Goal: Task Accomplishment & Management: Manage account settings

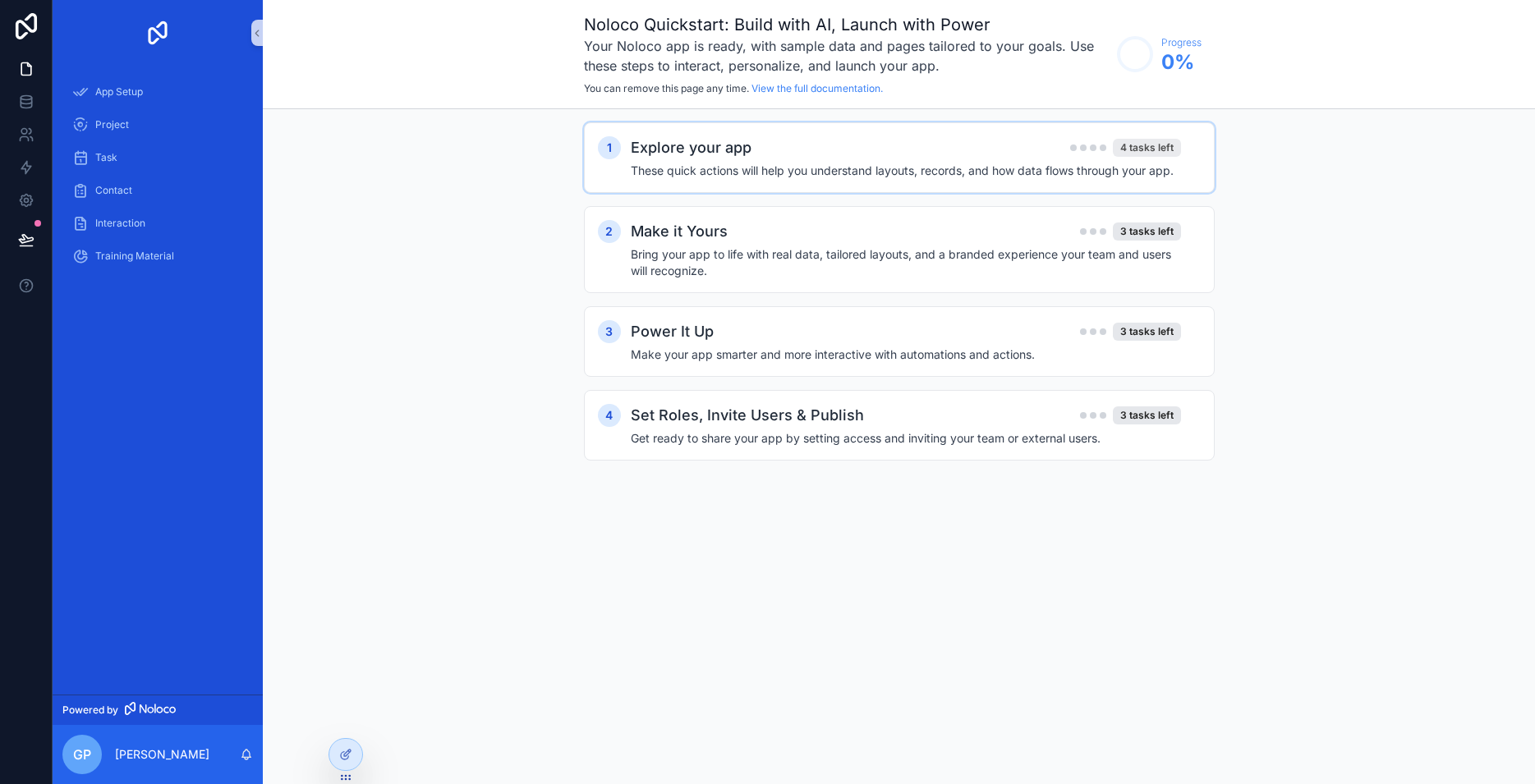
click at [1142, 143] on div "4 tasks left" at bounding box center [1147, 147] width 68 height 18
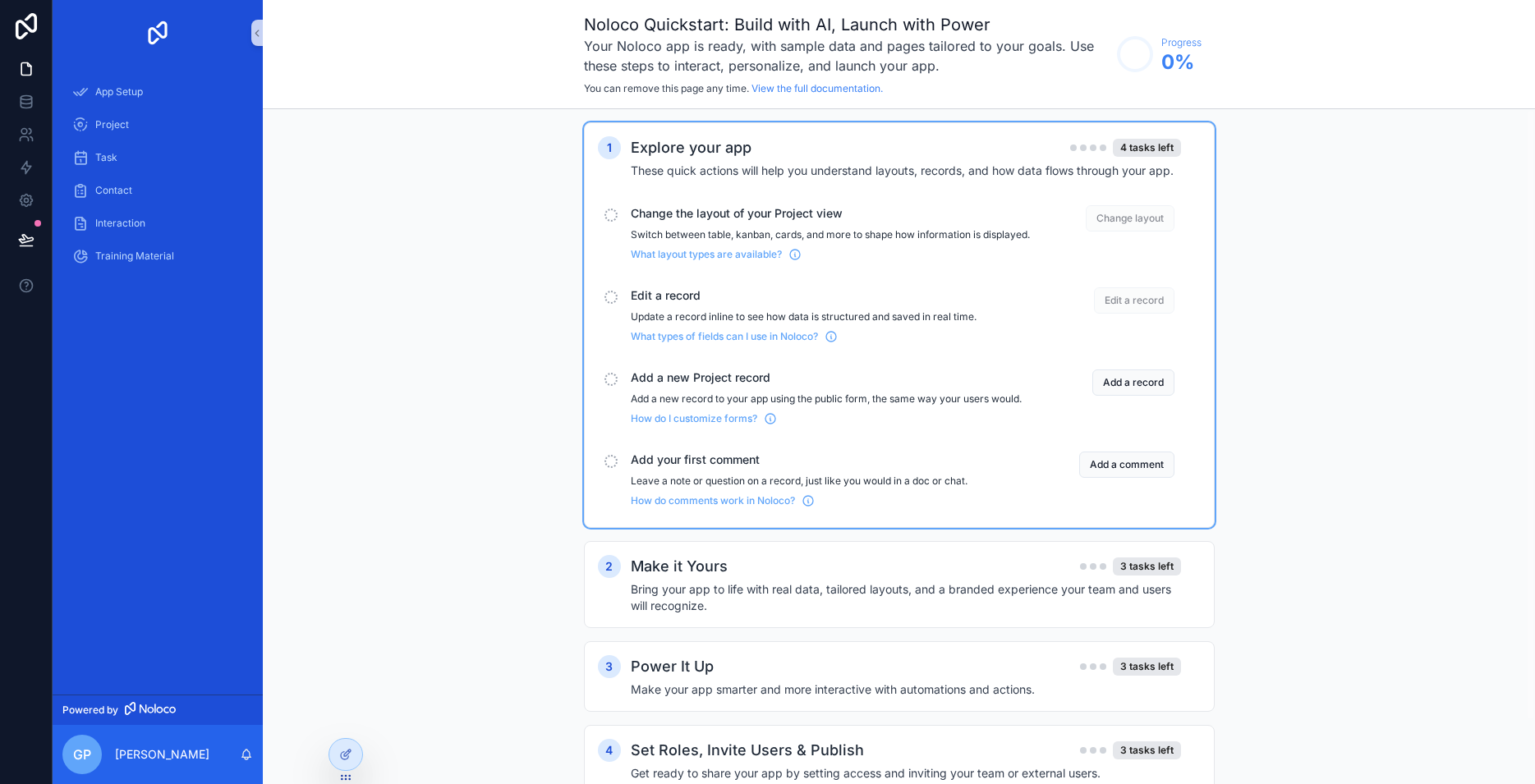
click at [1311, 262] on div "1 Explore your app 4 tasks left These quick actions will help you understand la…" at bounding box center [898, 475] width 1272 height 732
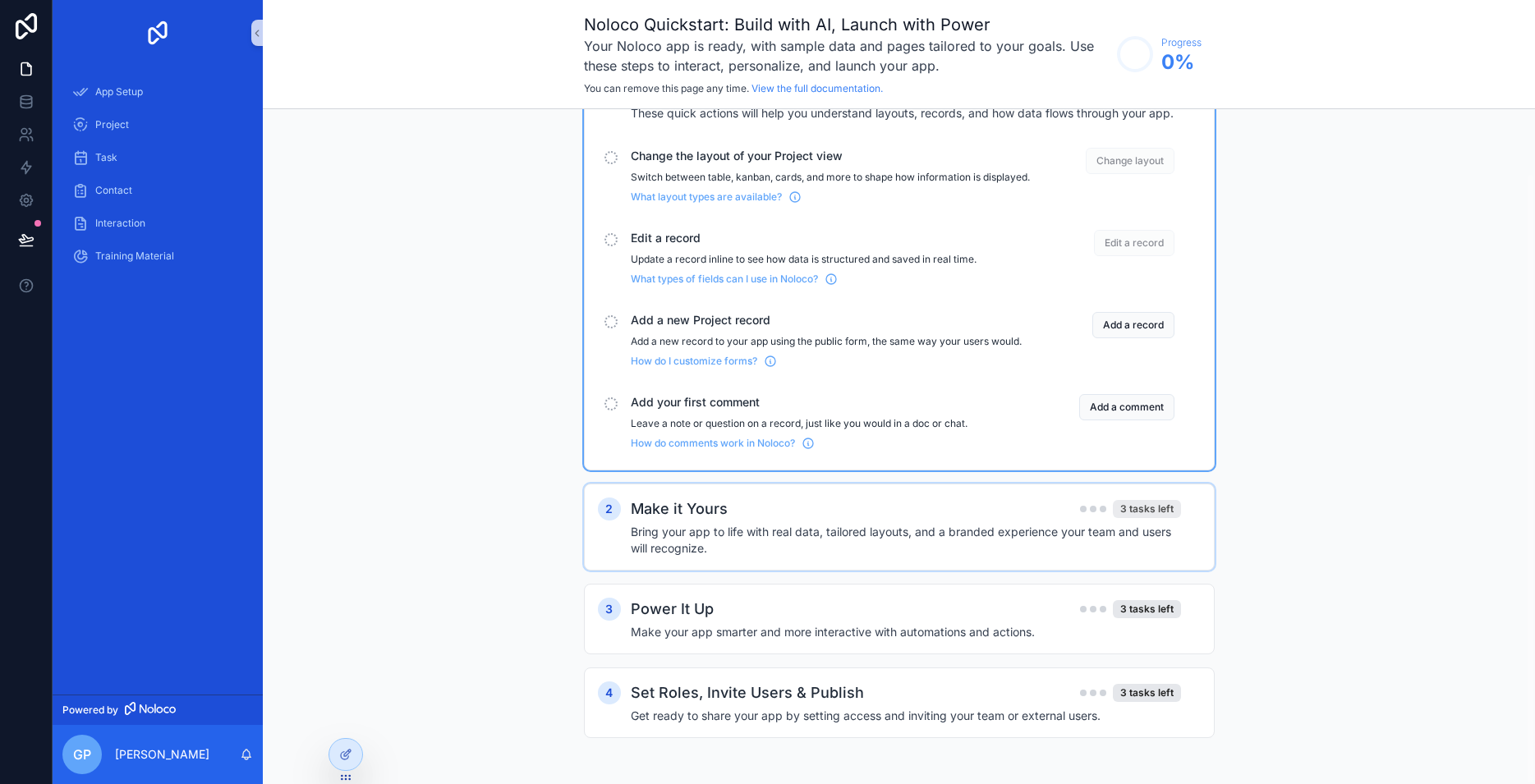
click at [1130, 515] on div "3 tasks left" at bounding box center [1147, 509] width 68 height 18
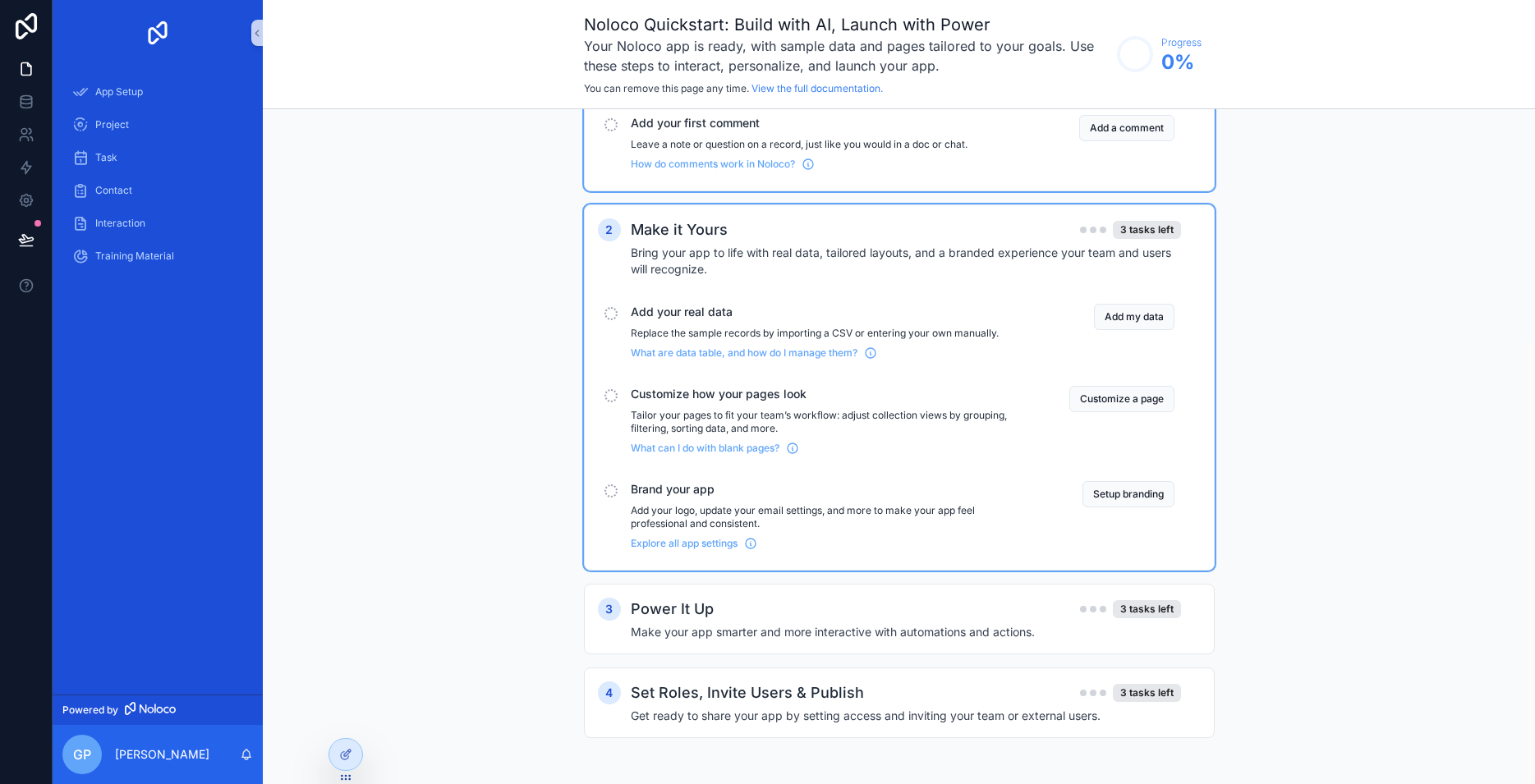
scroll to position [350, 0]
click at [1116, 492] on button "Setup branding" at bounding box center [1129, 494] width 92 height 27
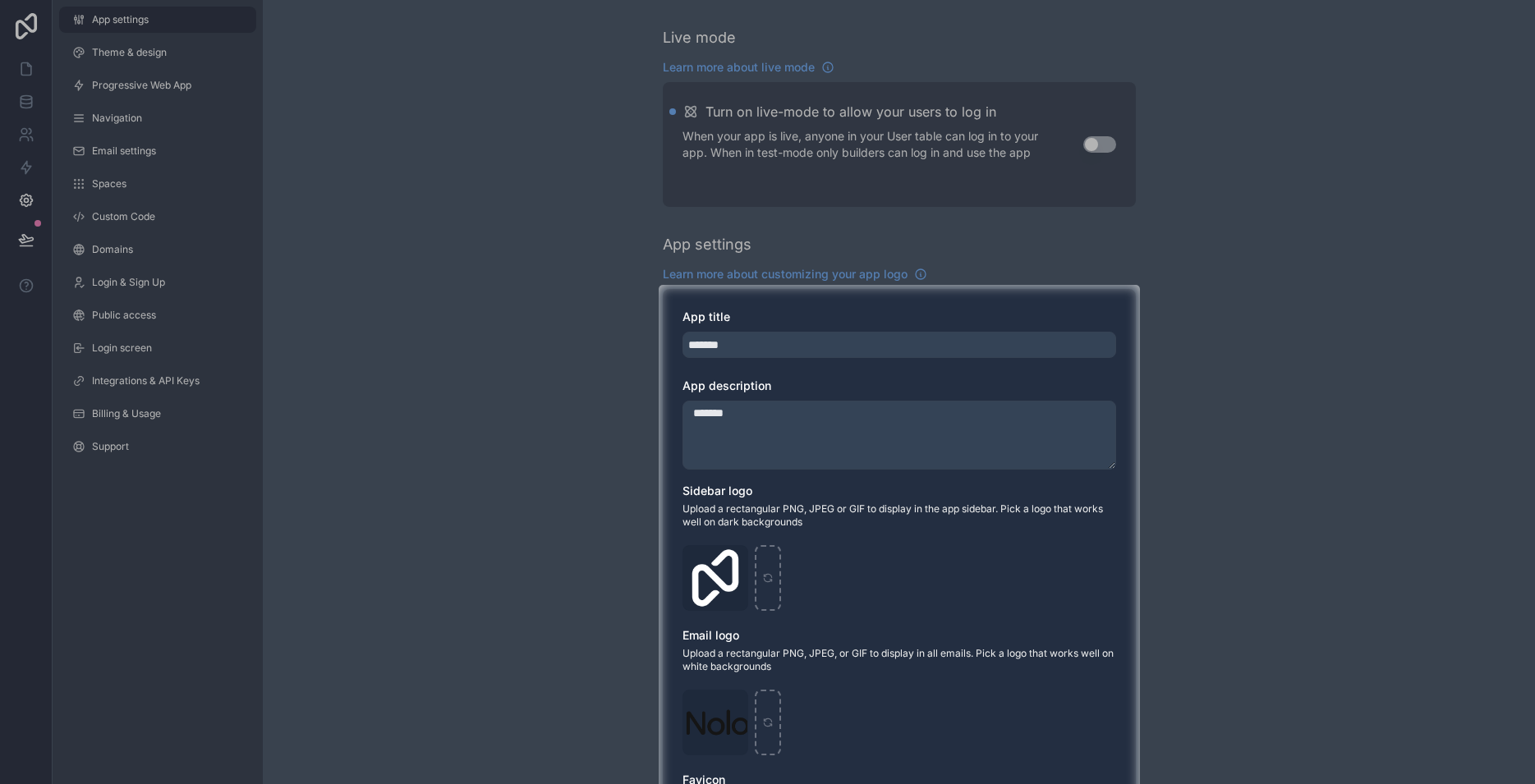
click at [1102, 143] on div at bounding box center [767, 142] width 1535 height 285
click at [1107, 140] on div at bounding box center [767, 142] width 1535 height 285
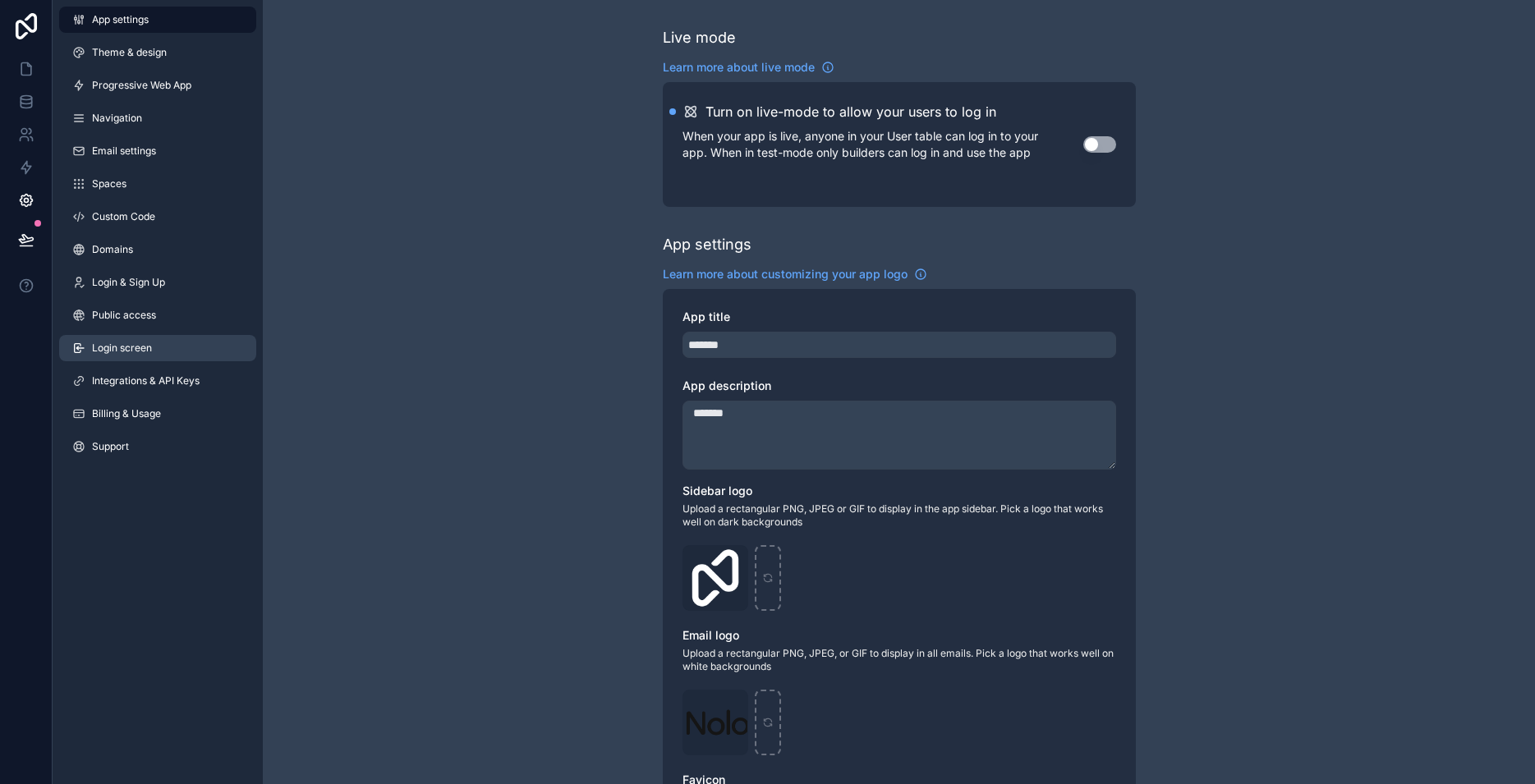
click at [139, 347] on span "Login screen" at bounding box center [122, 347] width 60 height 13
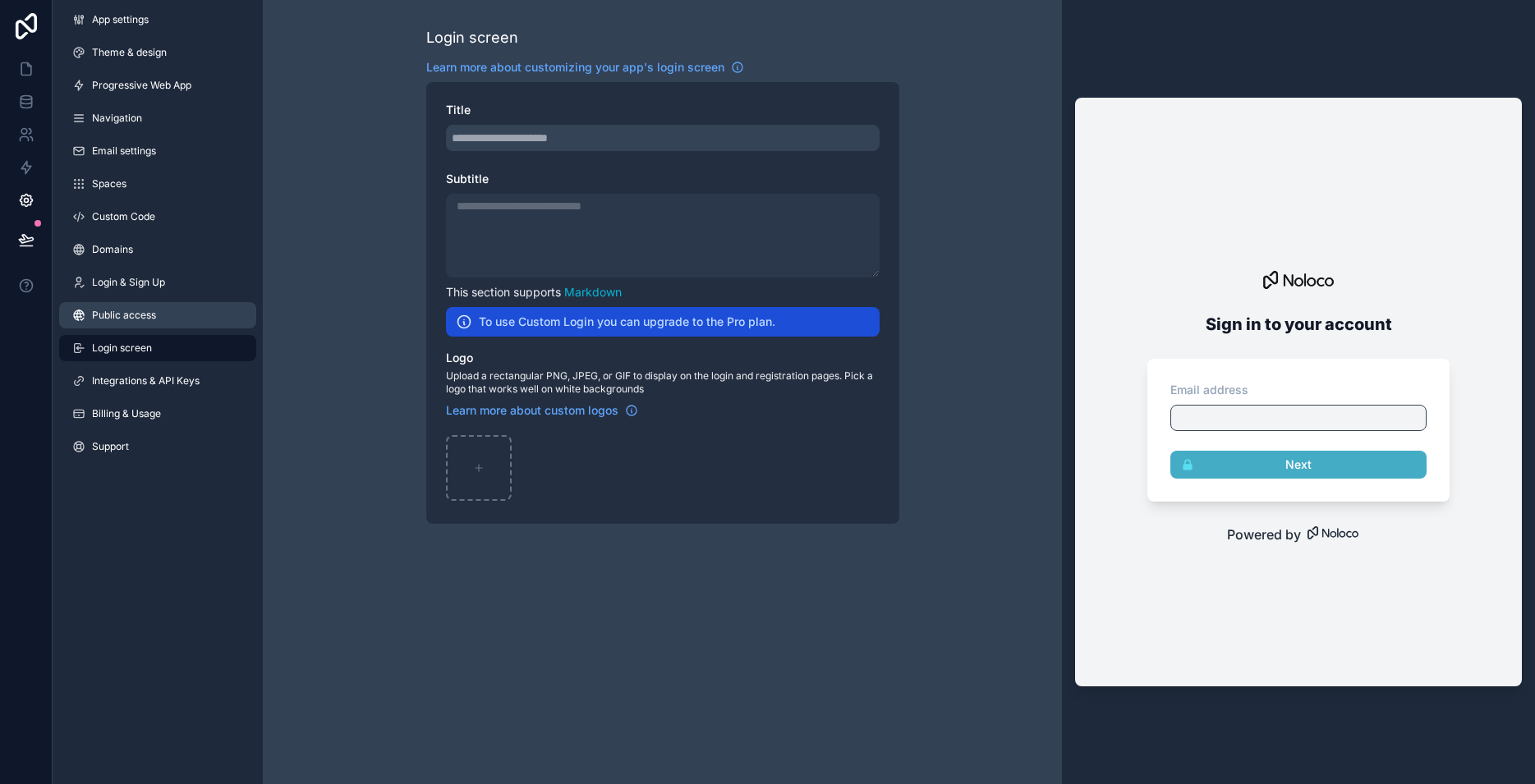
click at [150, 312] on span "Public access" at bounding box center [124, 315] width 64 height 13
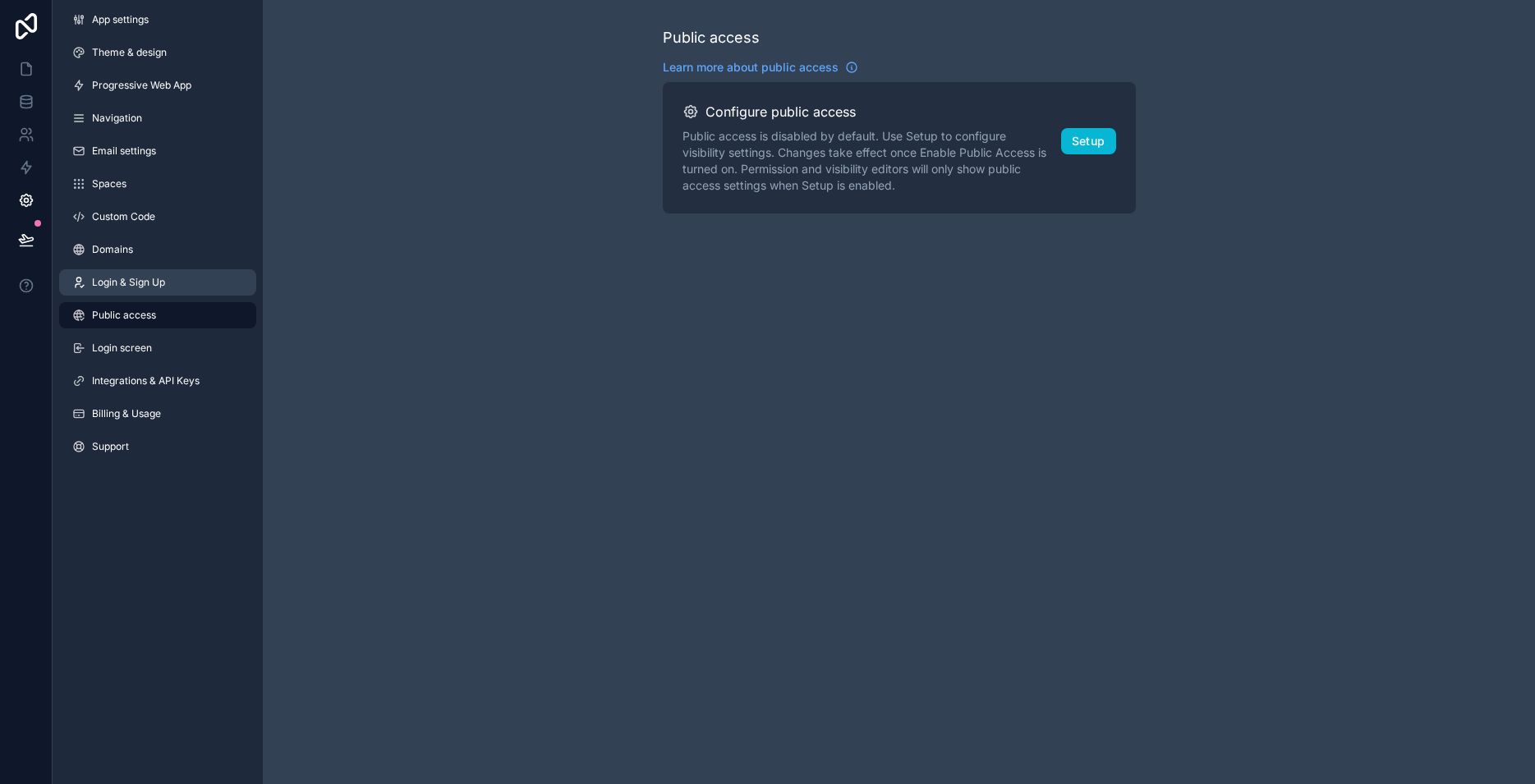
click at [145, 282] on span "Login & Sign Up" at bounding box center [128, 282] width 73 height 13
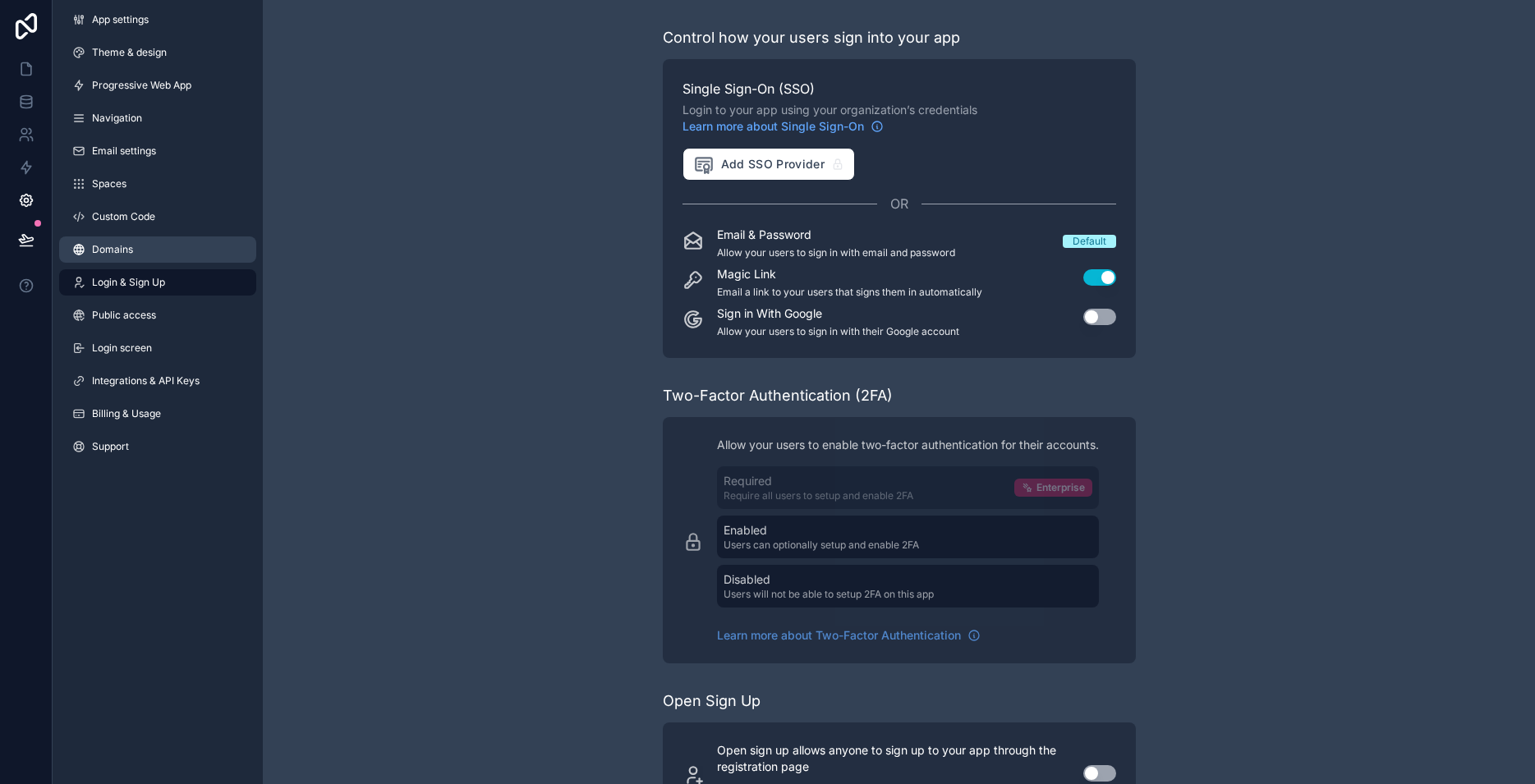
click at [103, 245] on span "Domains" at bounding box center [113, 249] width 41 height 13
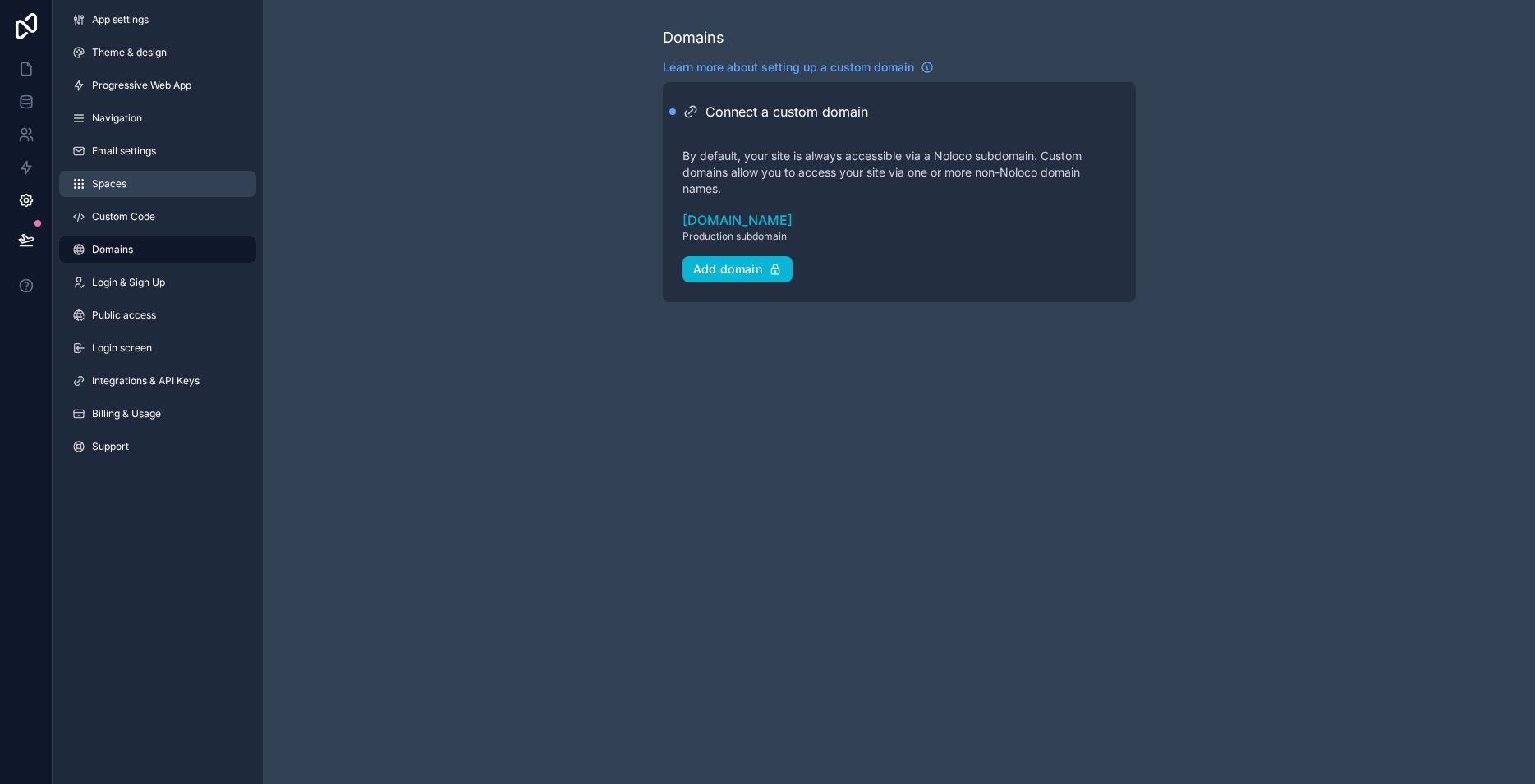
click at [123, 182] on span "Spaces" at bounding box center [109, 183] width 34 height 13
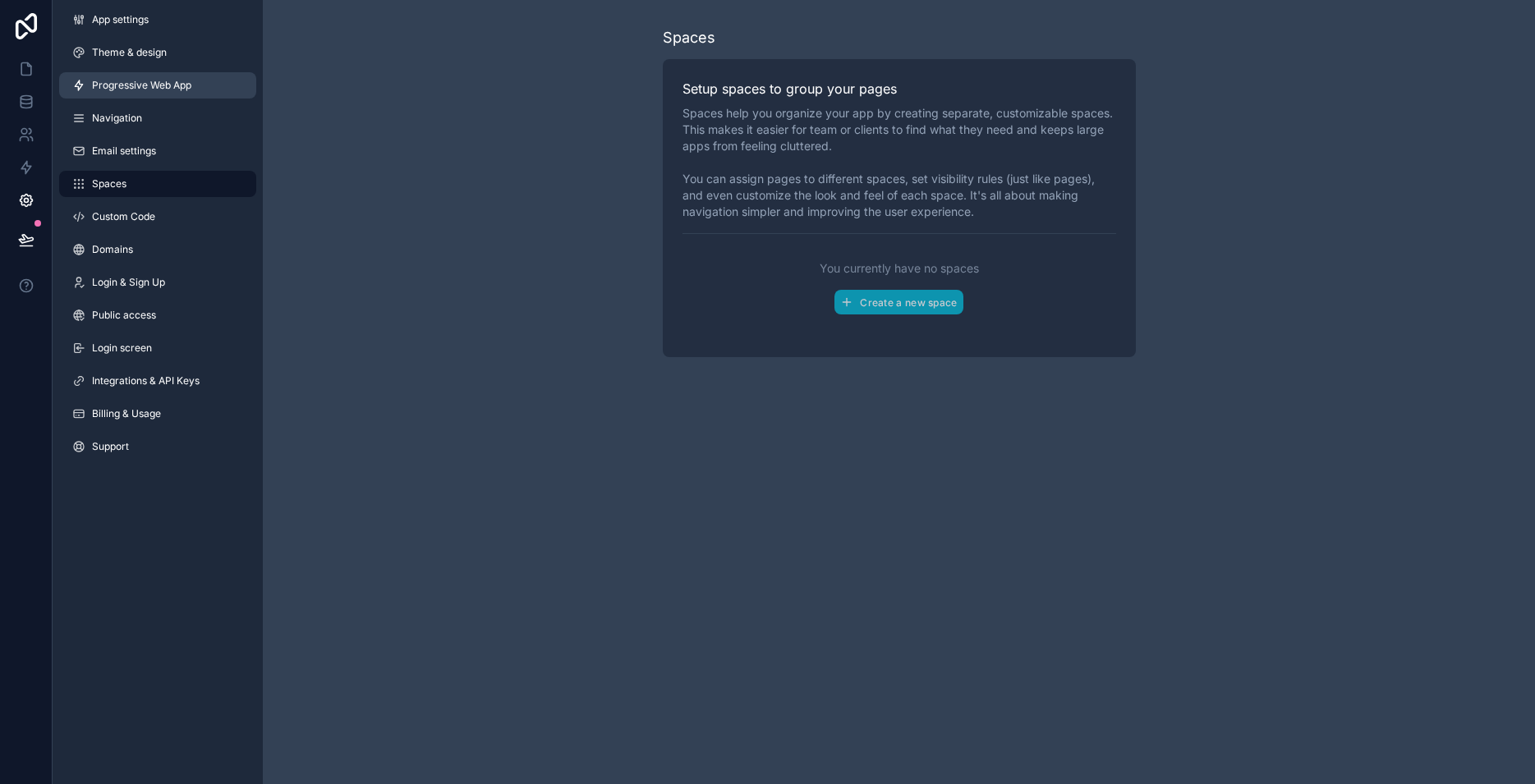
click at [137, 83] on span "Progressive Web App" at bounding box center [142, 85] width 99 height 13
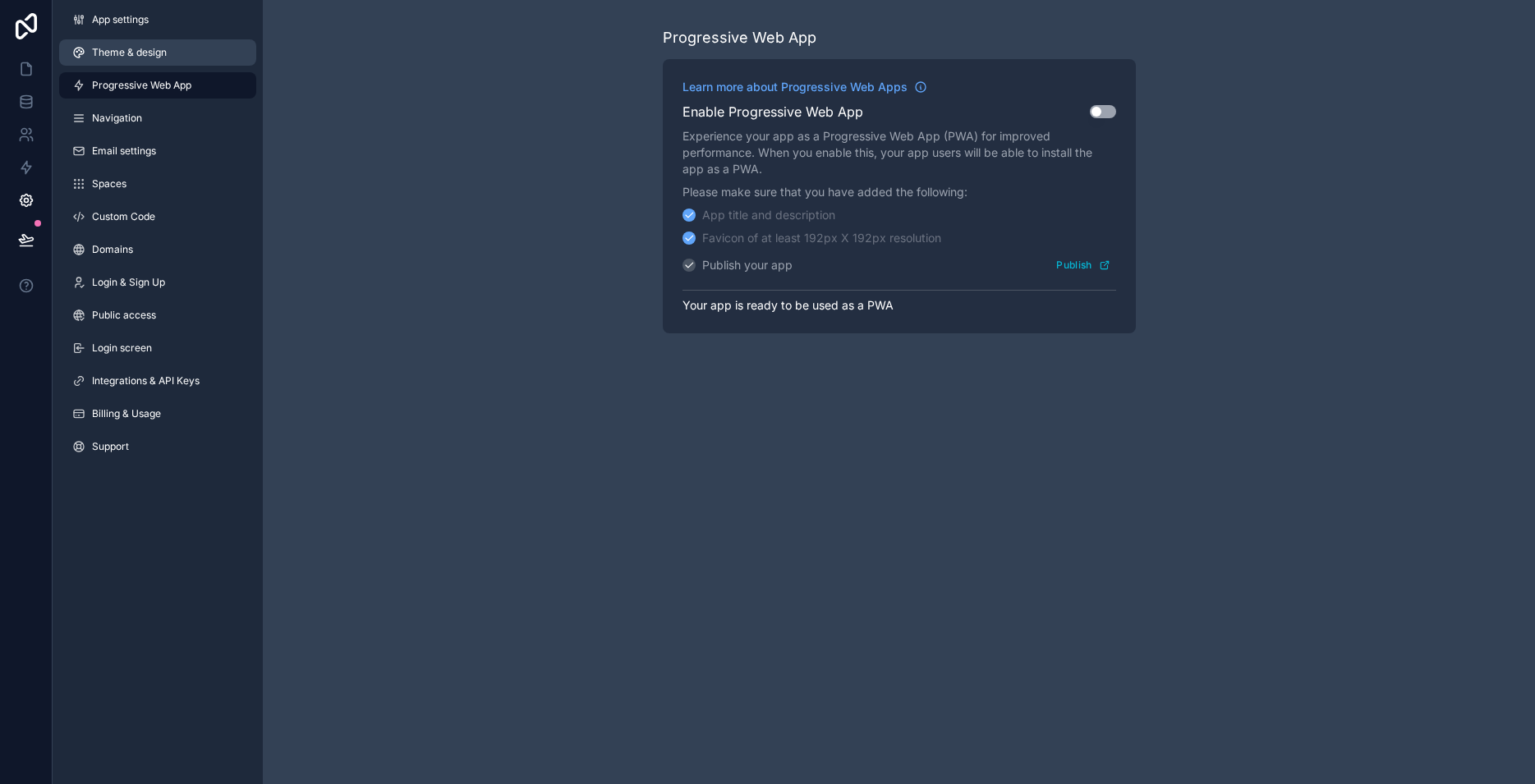
click at [111, 50] on span "Theme & design" at bounding box center [129, 52] width 74 height 13
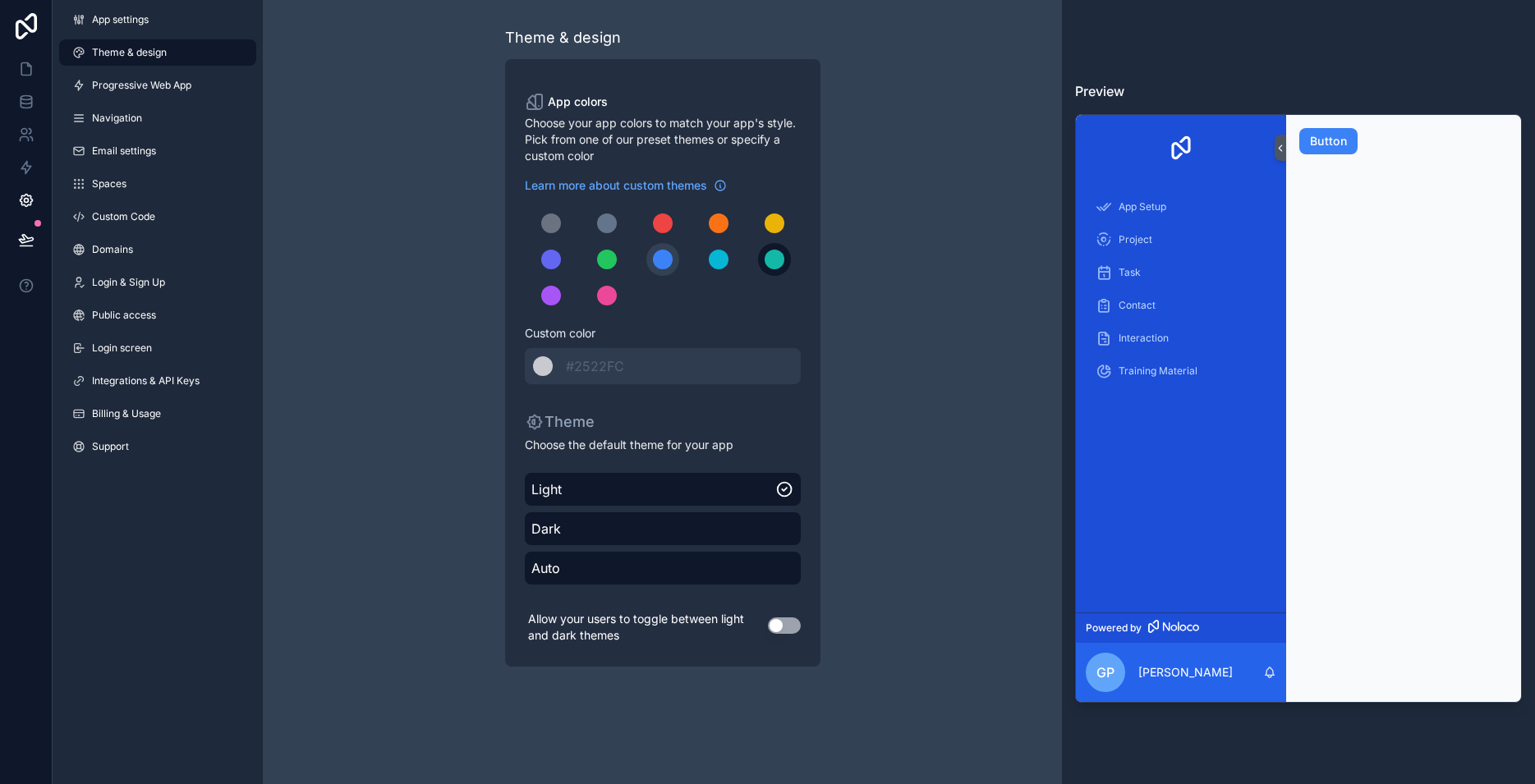
click at [773, 259] on div "scrollable content" at bounding box center [774, 259] width 20 height 20
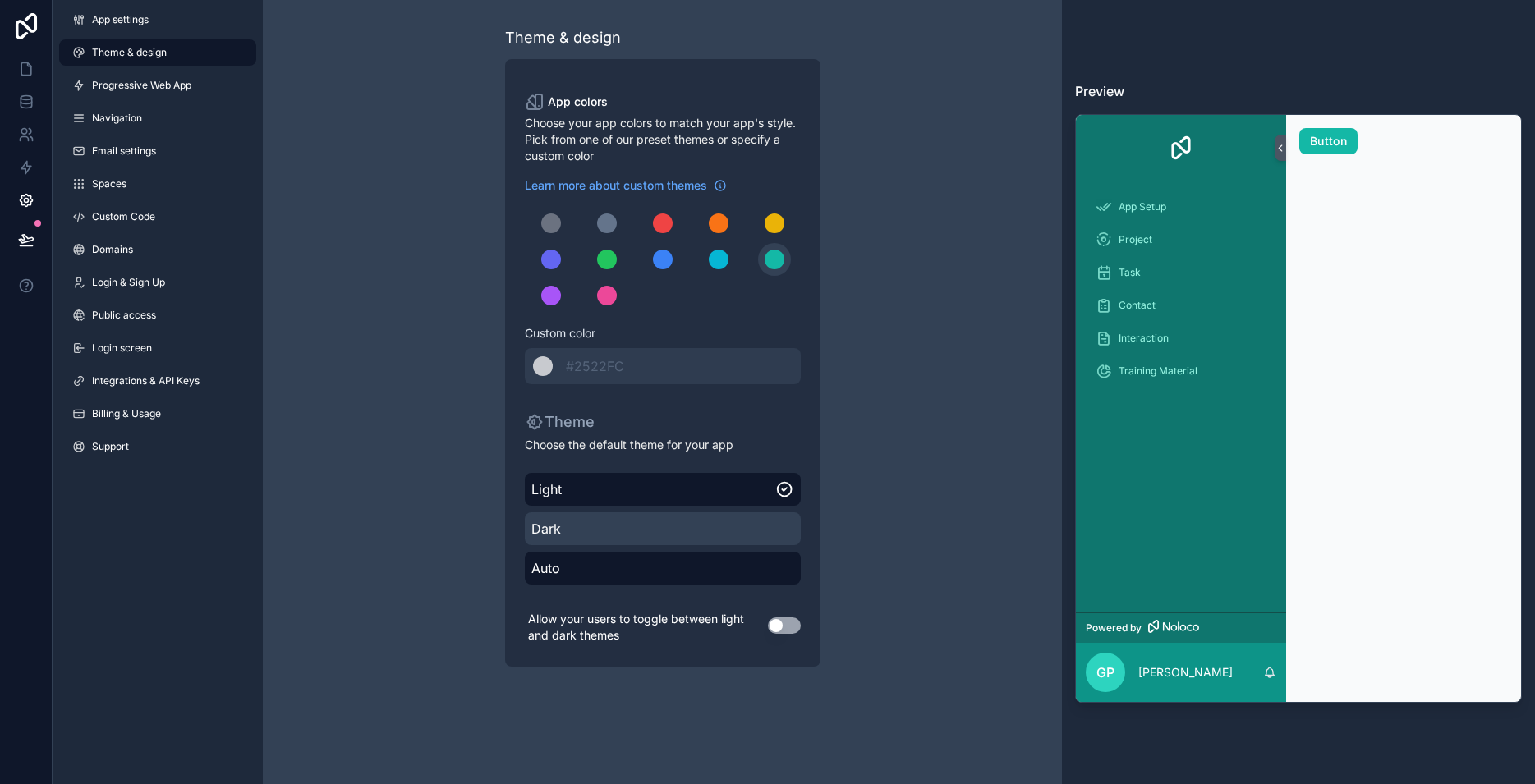
click at [782, 529] on span "Dark" at bounding box center [662, 528] width 263 height 20
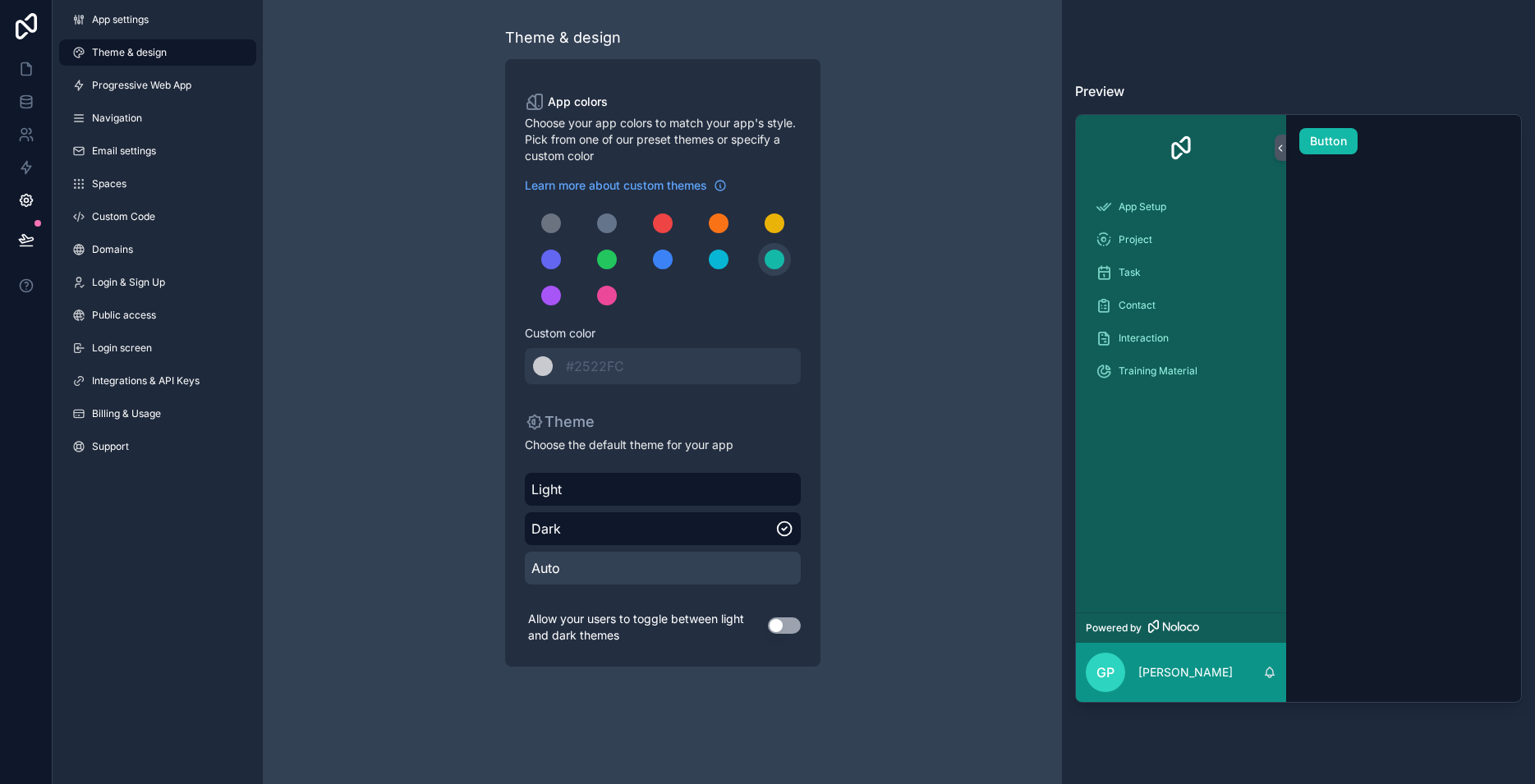
click at [785, 563] on span "Auto" at bounding box center [662, 568] width 263 height 20
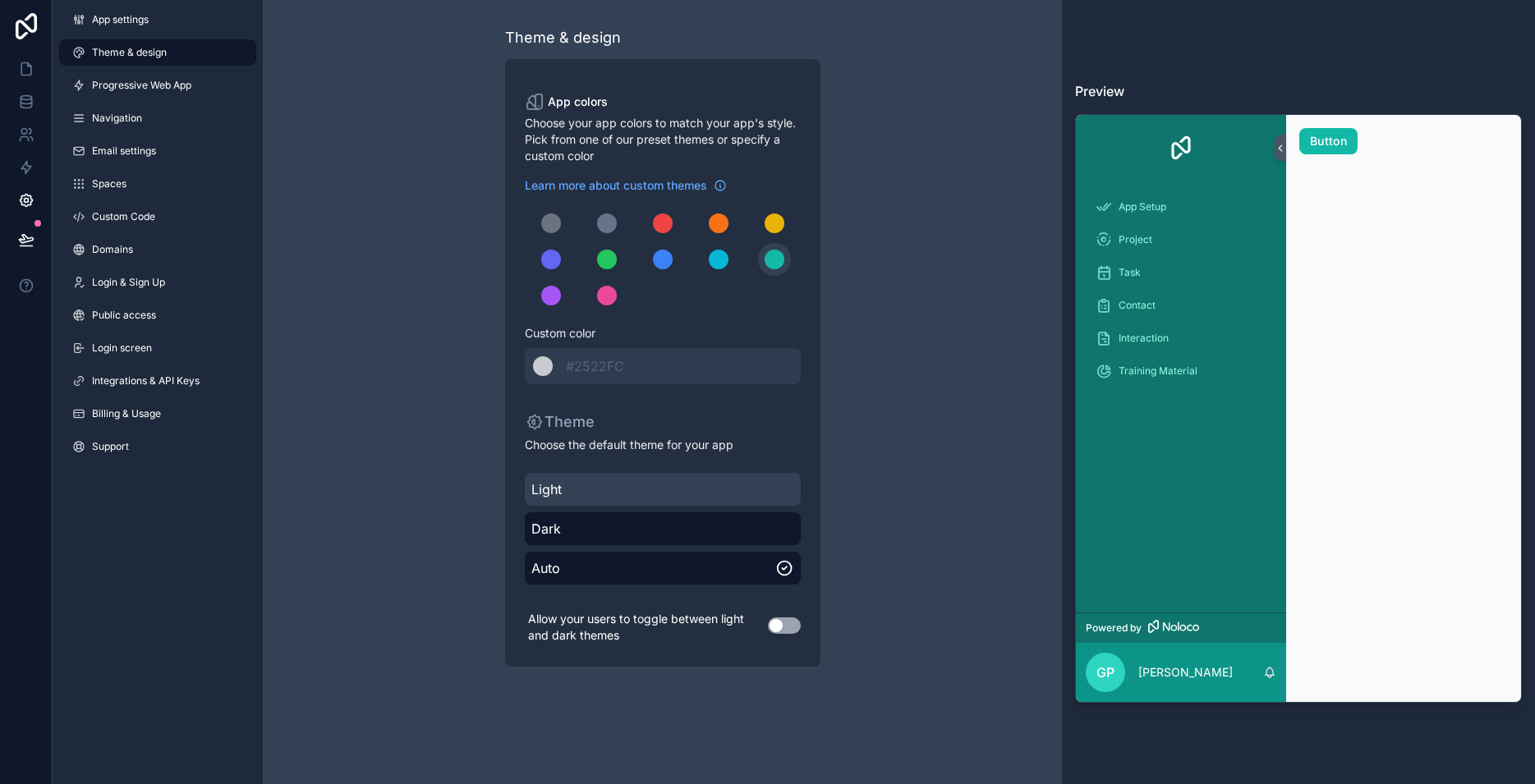
click at [779, 493] on span "Light" at bounding box center [662, 489] width 263 height 20
click at [788, 623] on button "Use setting" at bounding box center [784, 625] width 32 height 16
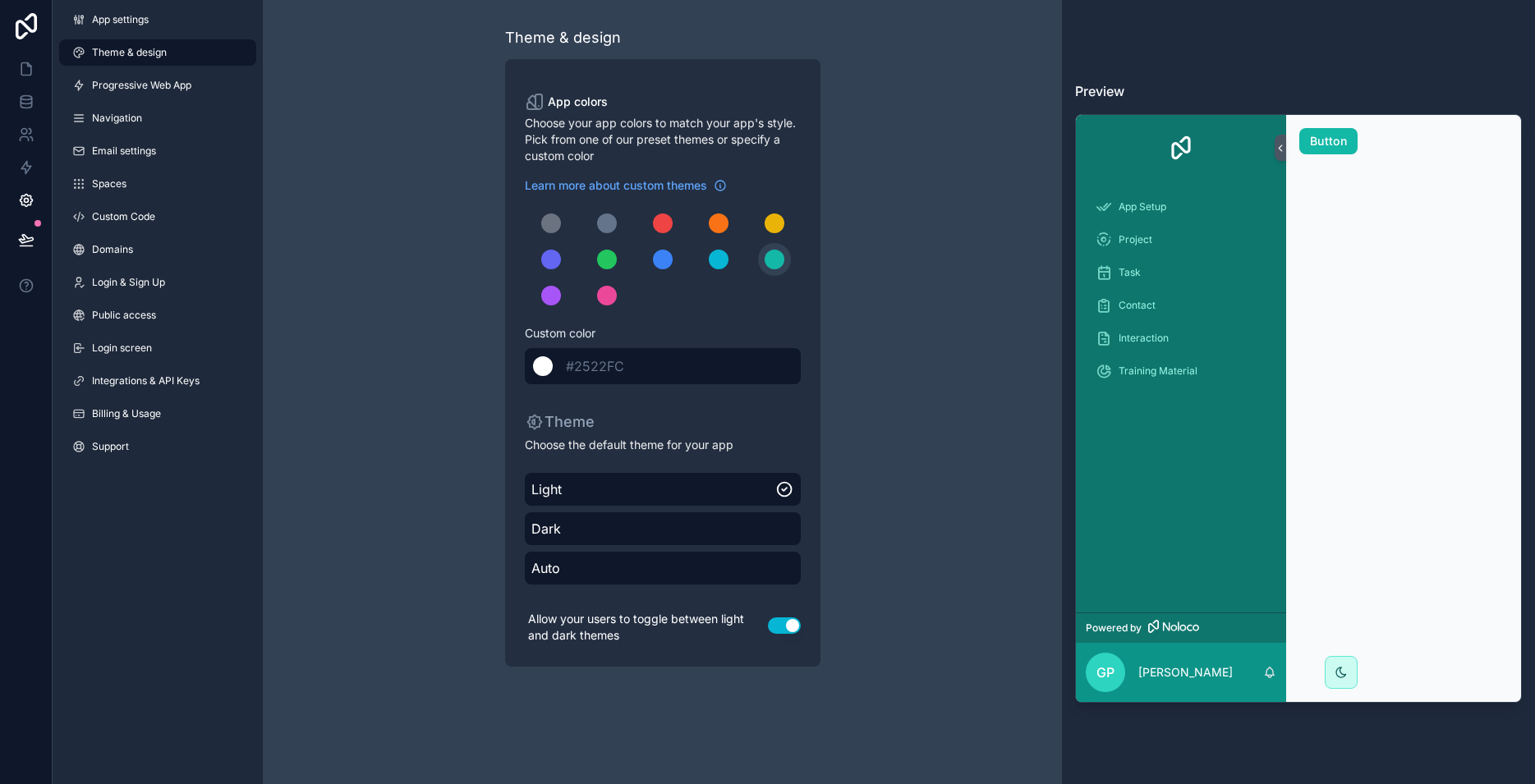
click at [617, 356] on div "******* #2522FC" at bounding box center [663, 366] width 276 height 36
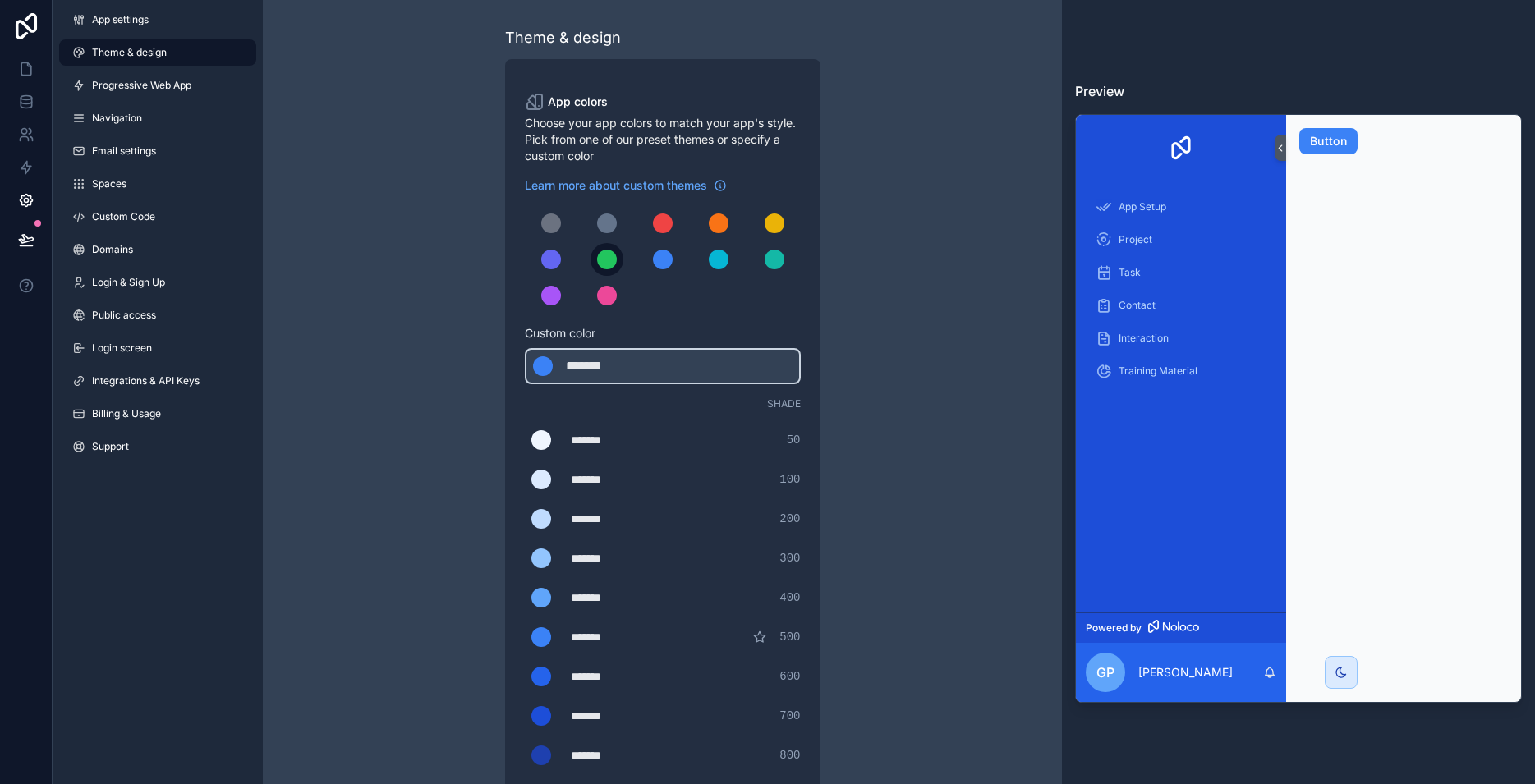
click at [611, 257] on div "scrollable content" at bounding box center [606, 259] width 20 height 20
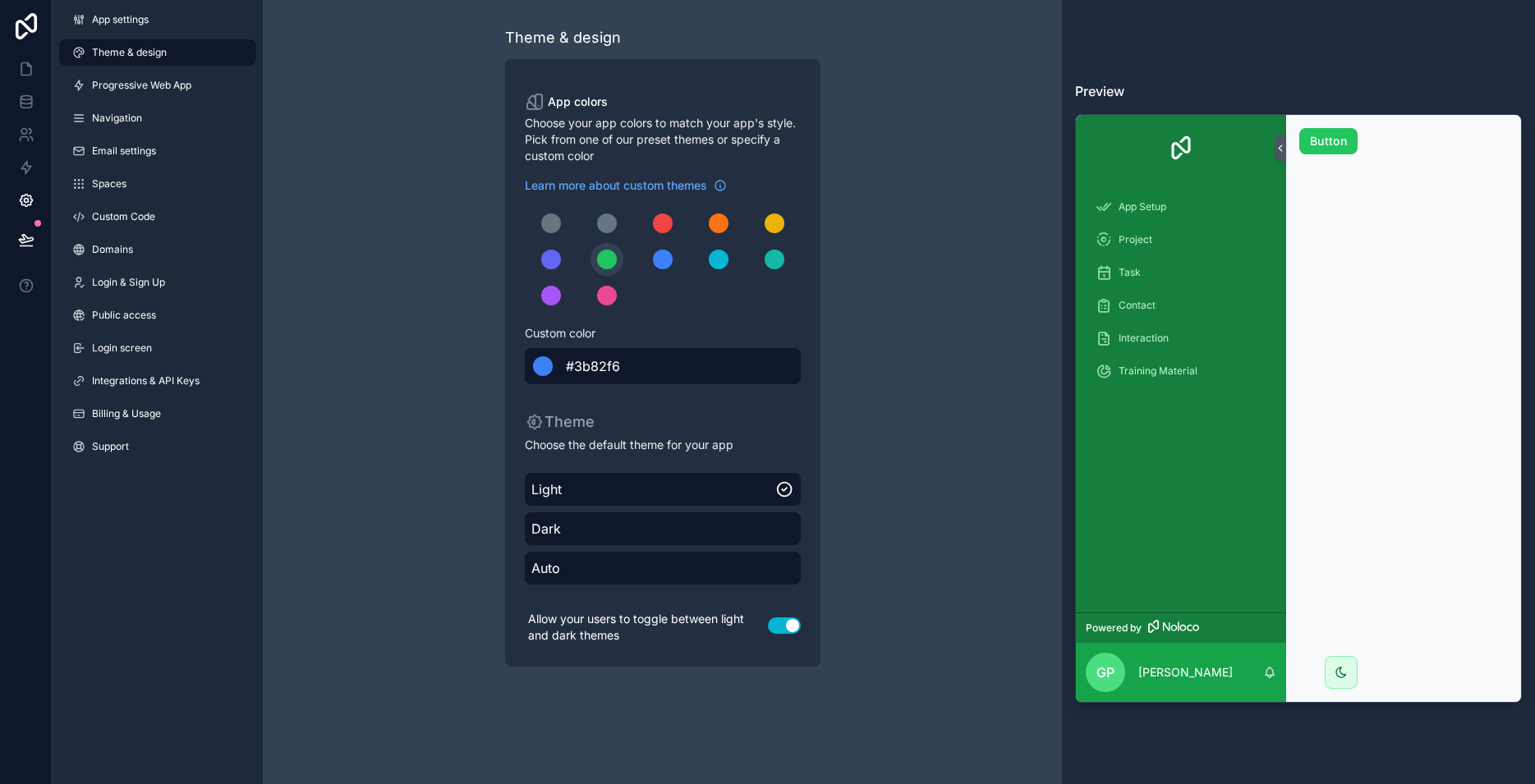
click at [605, 362] on span "#3b82f6" at bounding box center [593, 366] width 54 height 20
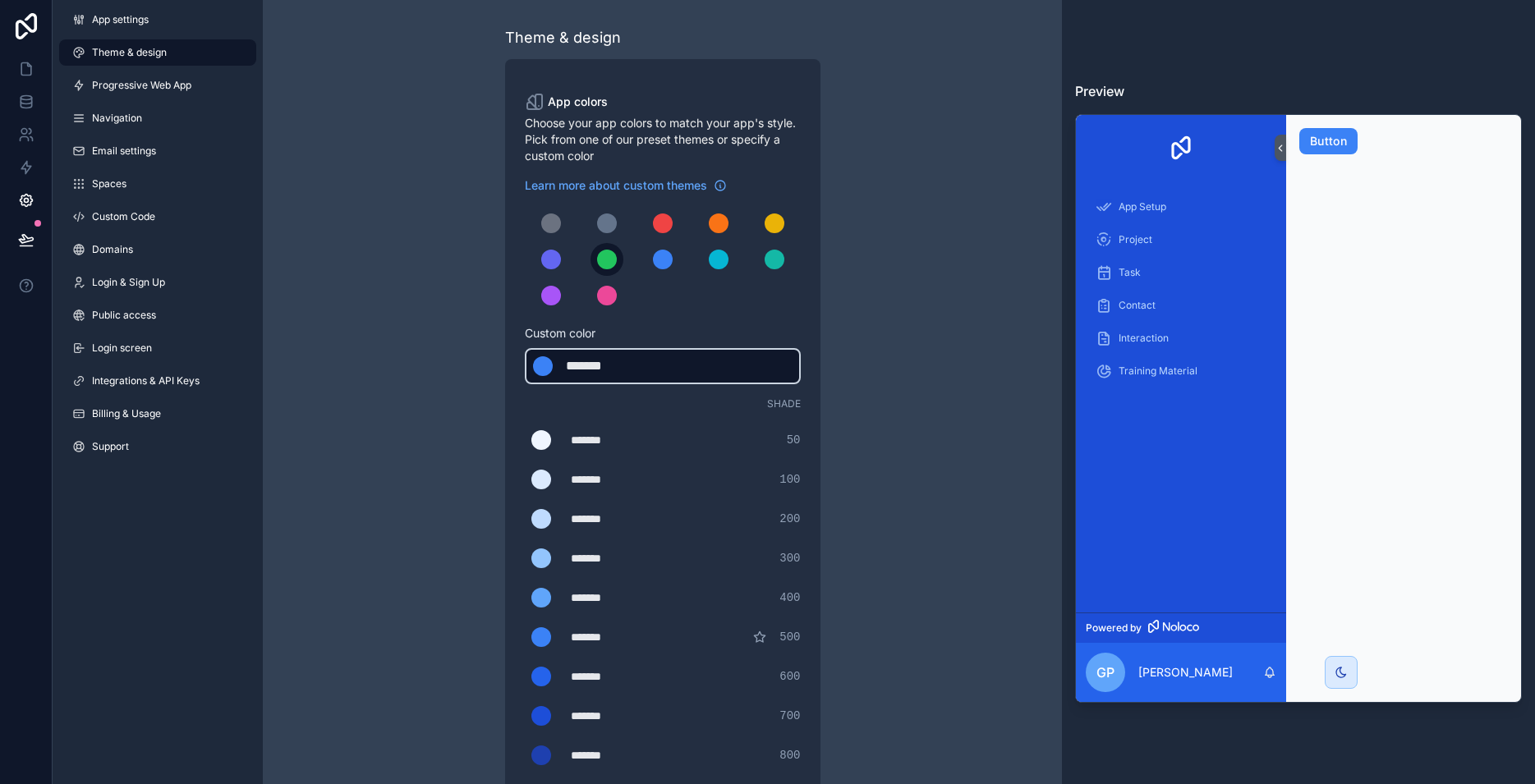
click at [608, 261] on div "scrollable content" at bounding box center [606, 259] width 20 height 20
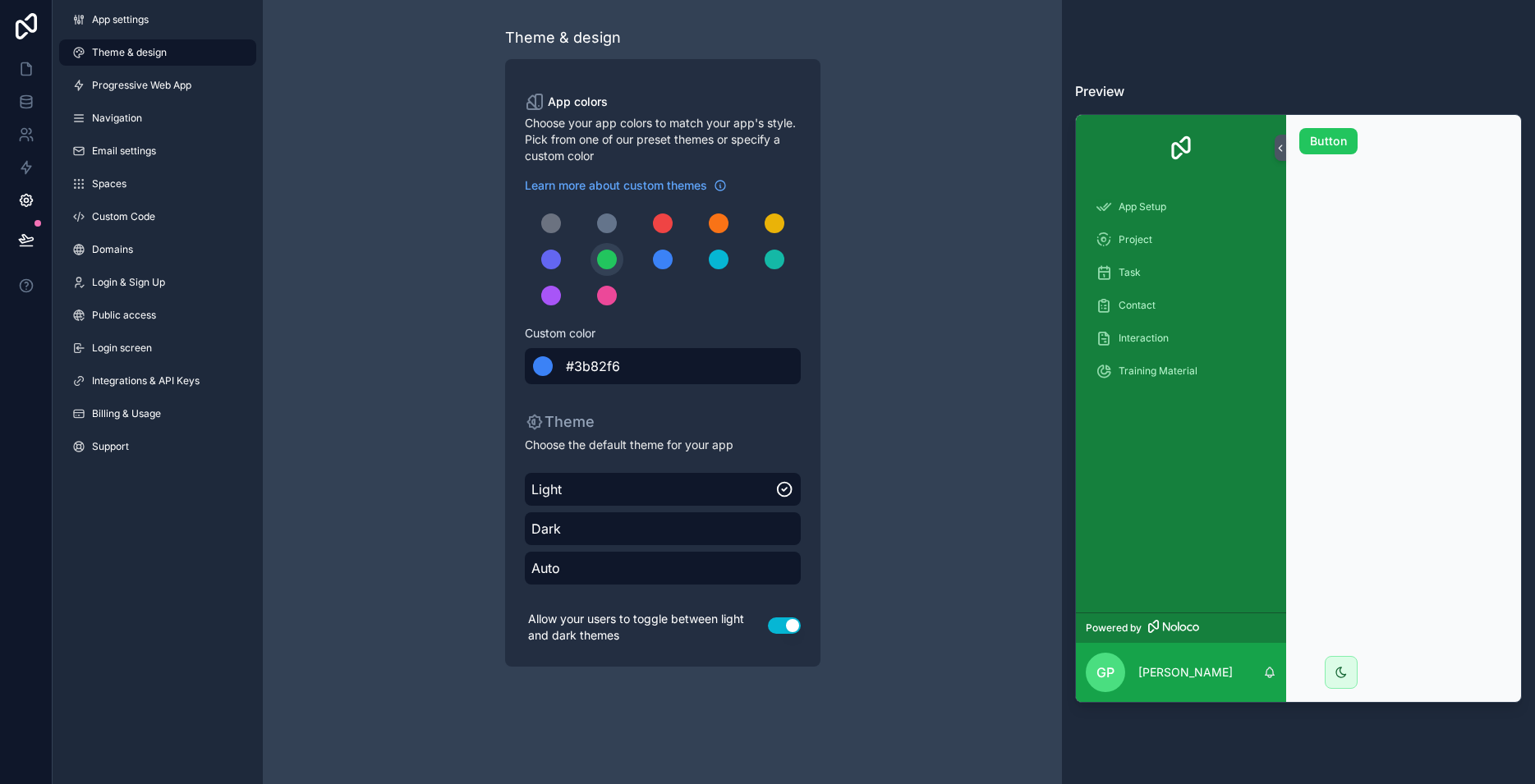
click at [909, 251] on div "Theme & design App colors Choose your app colors to match your app's style. Pic…" at bounding box center [662, 346] width 799 height 693
click at [1369, 757] on div "Preview App Setup Project Task Contact Interaction Training Material Powered by…" at bounding box center [1298, 392] width 473 height 784
click at [1323, 139] on button "Button" at bounding box center [1328, 141] width 58 height 27
click at [1342, 670] on icon at bounding box center [1340, 672] width 13 height 13
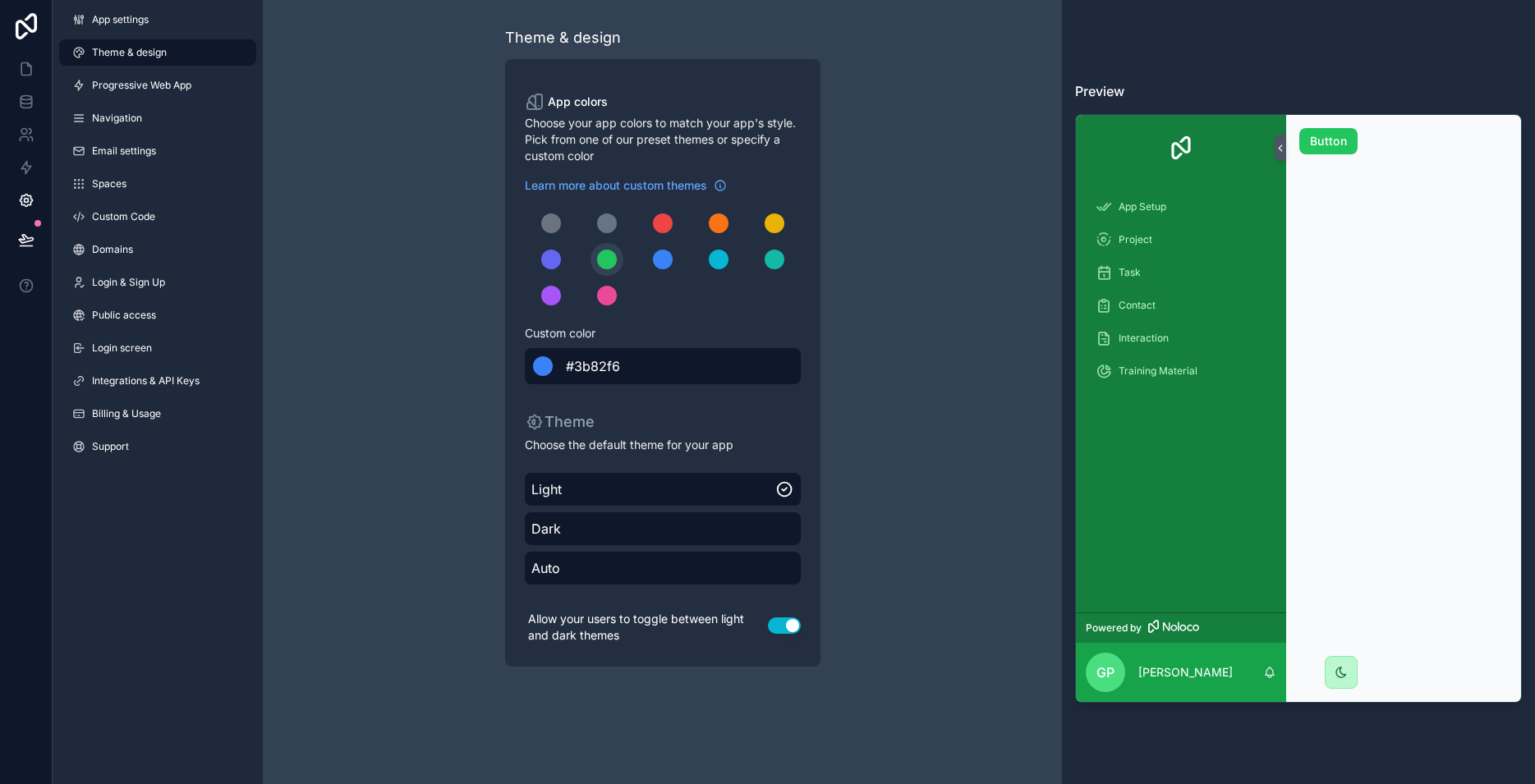
click at [1352, 675] on div at bounding box center [1341, 672] width 32 height 32
click at [1339, 670] on icon at bounding box center [1340, 672] width 13 height 13
click at [161, 80] on span "Progressive Web App" at bounding box center [142, 85] width 99 height 13
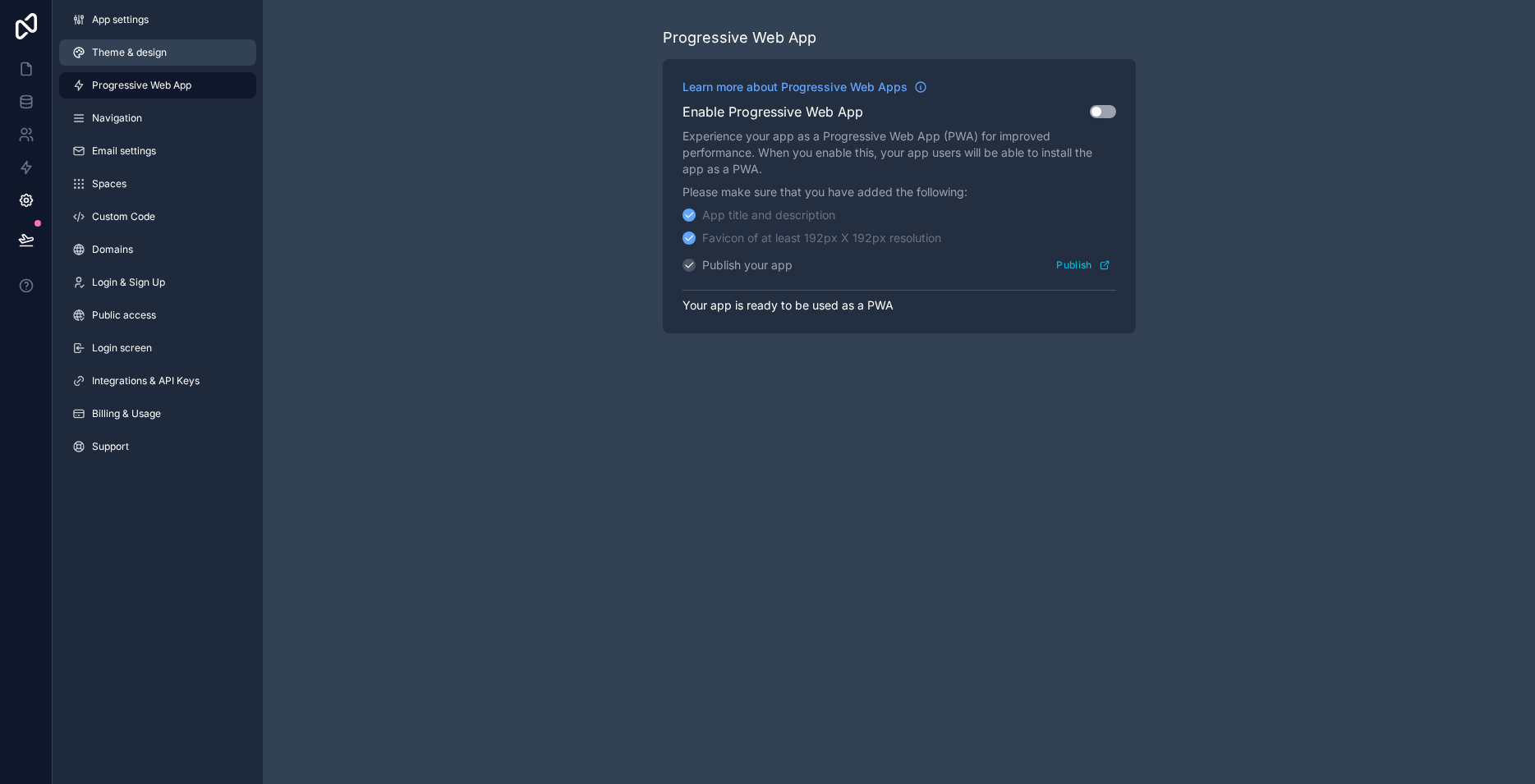
click at [139, 56] on span "Theme & design" at bounding box center [129, 52] width 74 height 13
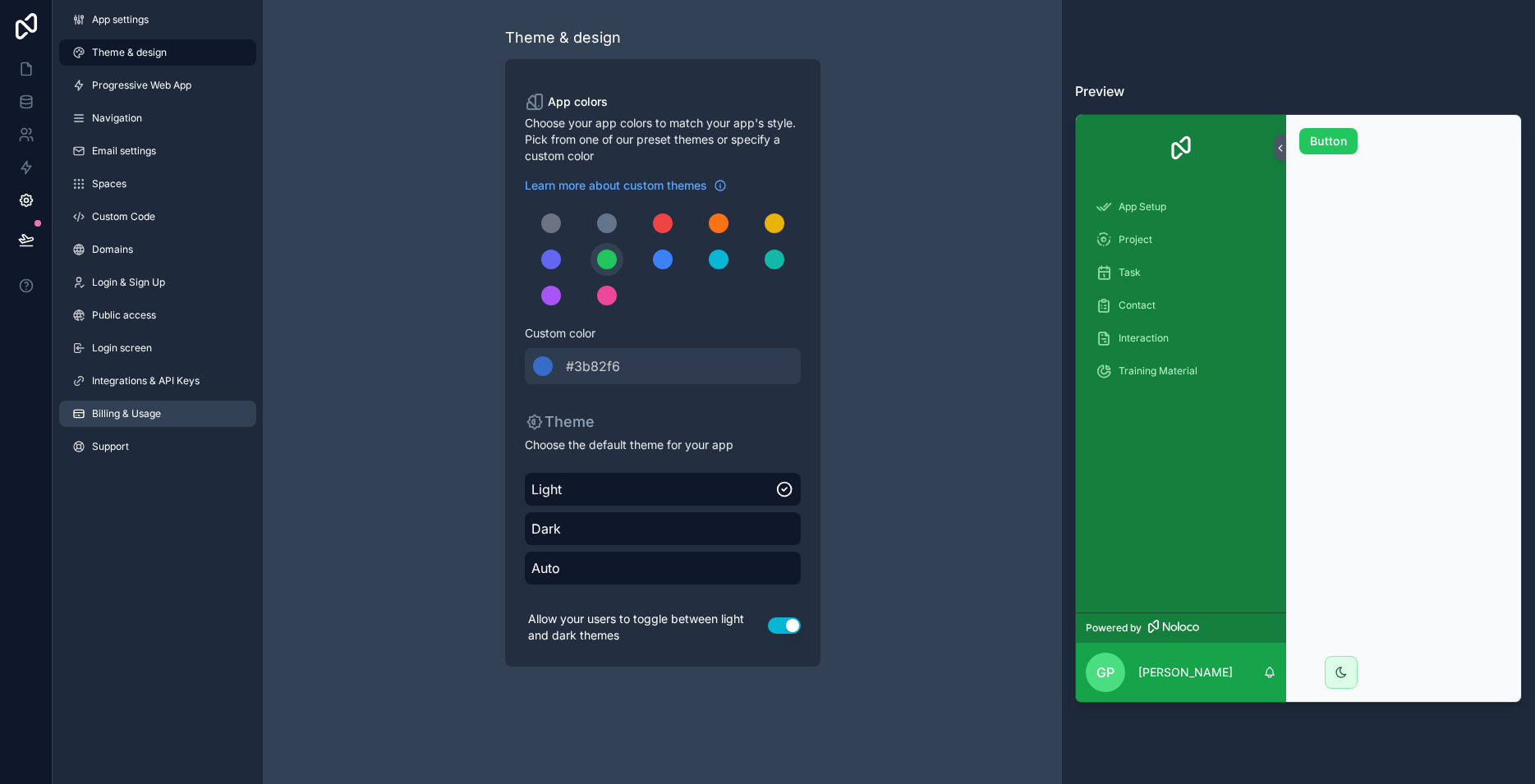
click at [111, 410] on span "Billing & Usage" at bounding box center [127, 413] width 69 height 13
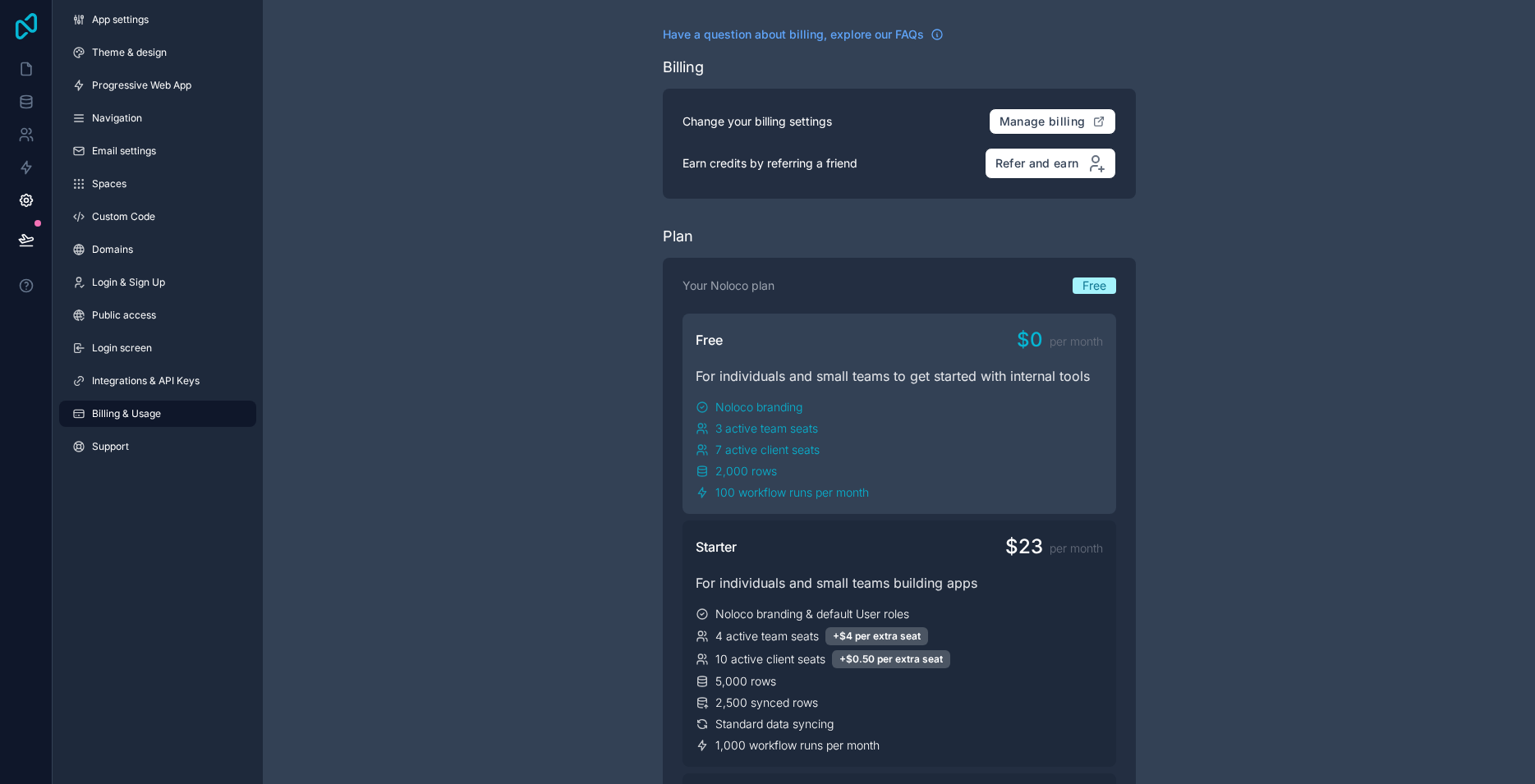
click at [27, 24] on icon at bounding box center [27, 26] width 32 height 27
